Goal: Find specific page/section: Find specific page/section

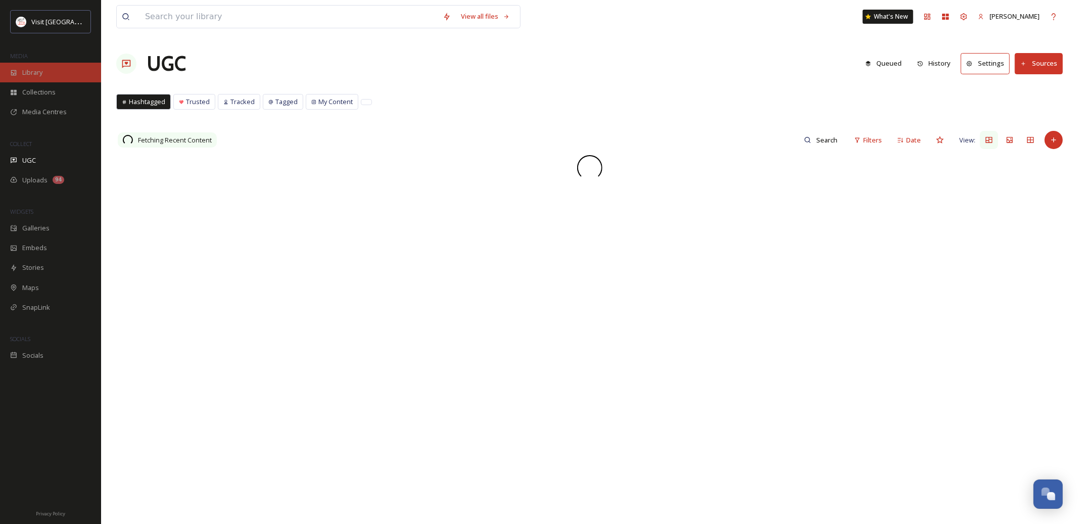
click at [19, 65] on div "Library" at bounding box center [50, 73] width 101 height 20
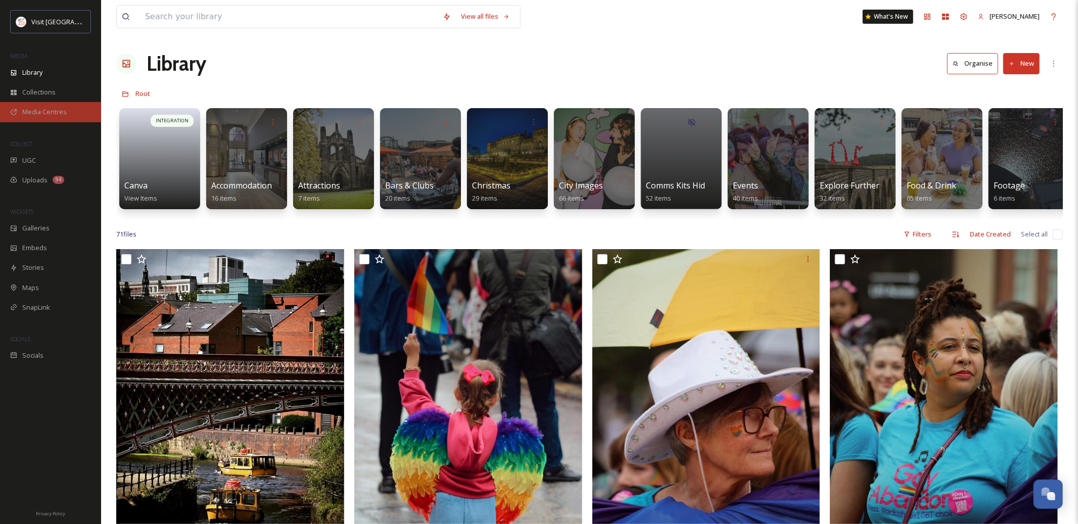
click at [39, 114] on span "Media Centres" at bounding box center [44, 112] width 44 height 10
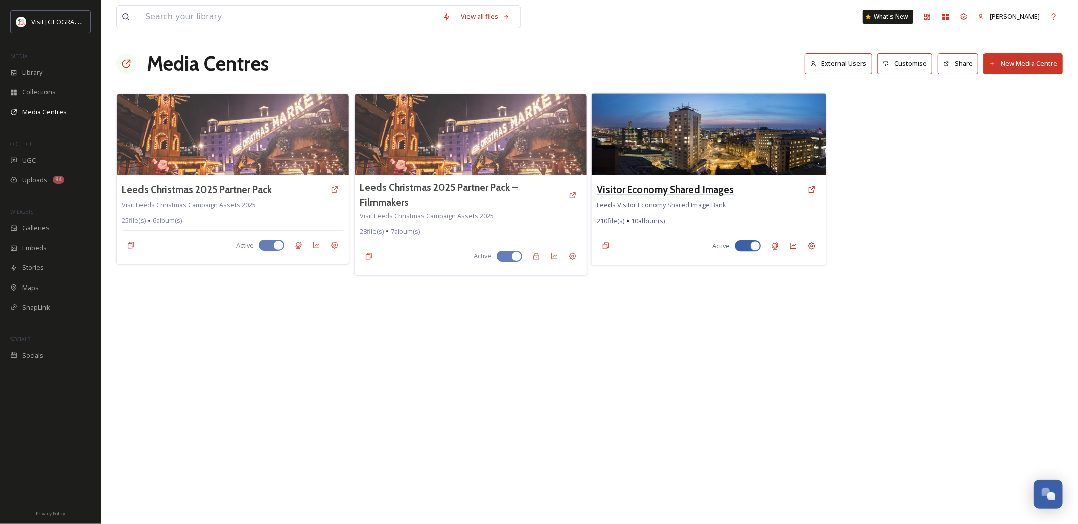
click at [666, 193] on h3 "Visitor Economy Shared Images" at bounding box center [666, 190] width 138 height 15
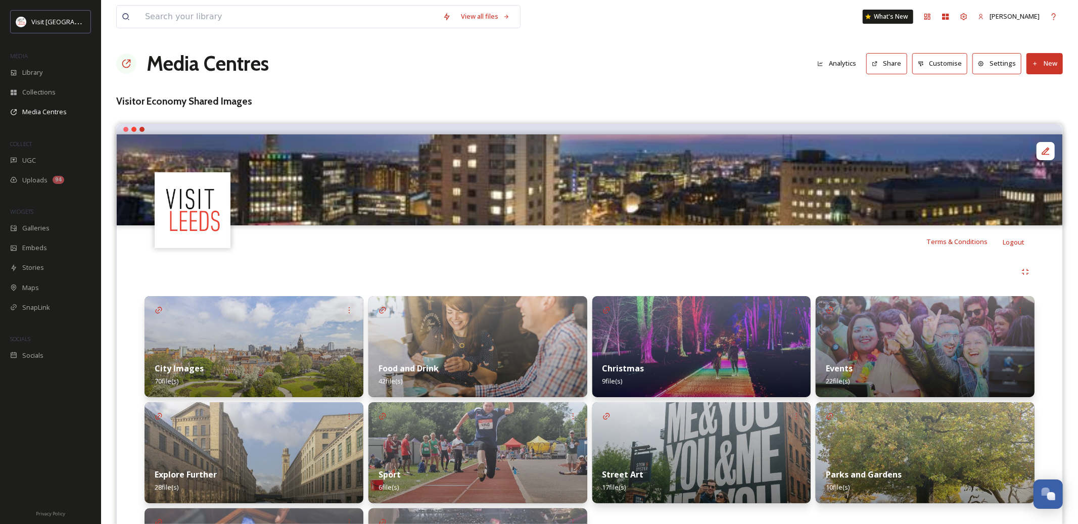
click at [237, 351] on img at bounding box center [254, 346] width 219 height 101
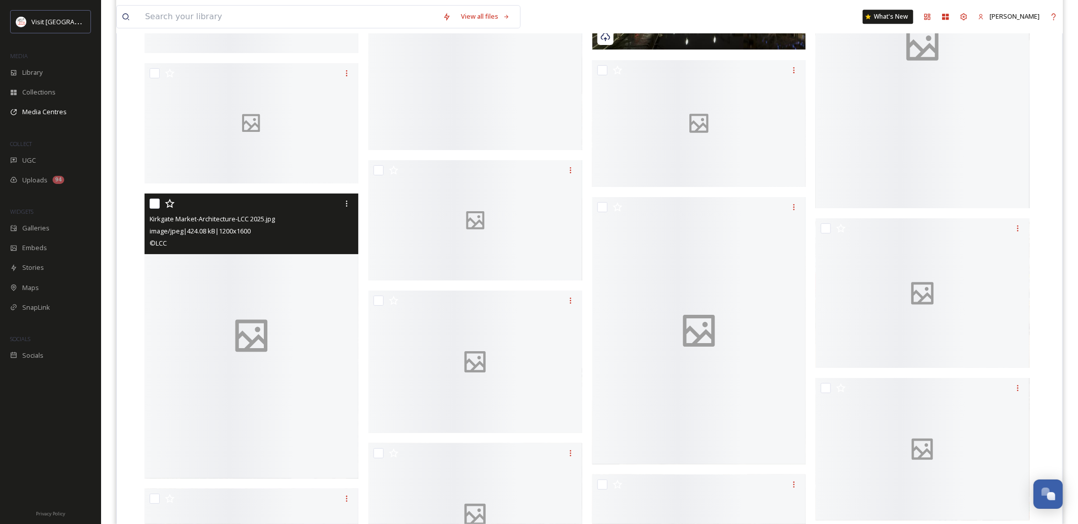
scroll to position [2564, 0]
